Goal: Navigation & Orientation: Find specific page/section

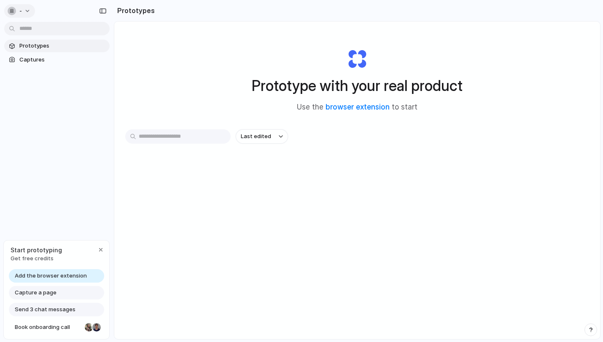
click at [25, 11] on button "-" at bounding box center [19, 10] width 31 height 13
click at [67, 204] on div "Settings Invite members Change theme Sign out" at bounding box center [301, 171] width 603 height 342
click at [97, 247] on div "button" at bounding box center [100, 250] width 7 height 7
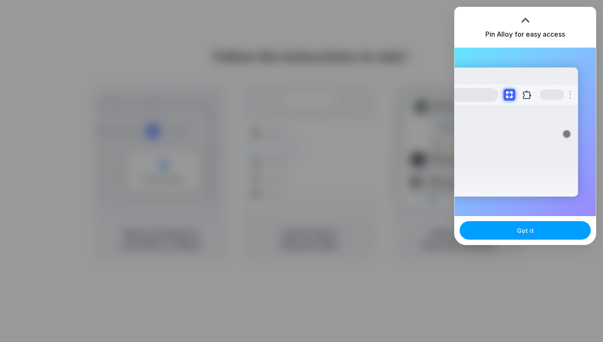
click at [520, 230] on span "Got it" at bounding box center [525, 230] width 17 height 9
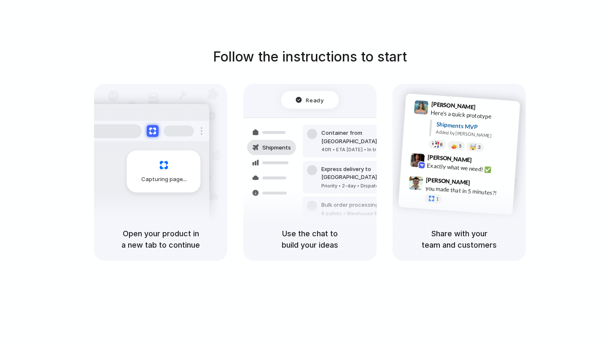
click at [359, 35] on div "Follow the instructions to start Capturing page Open your product in a new tab …" at bounding box center [309, 179] width 619 height 359
